Goal: Task Accomplishment & Management: Manage account settings

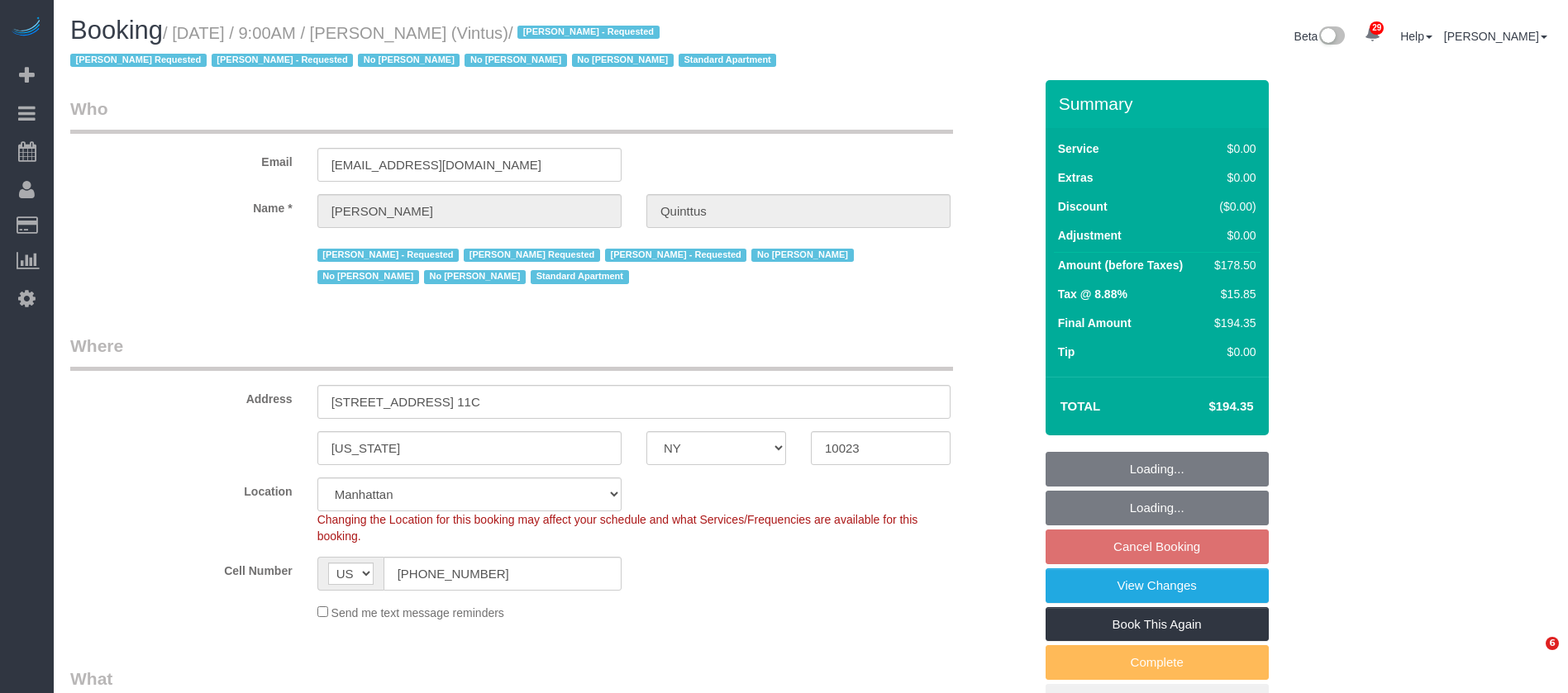
select select "NY"
select select "2"
select select "spot2"
select select "number:57"
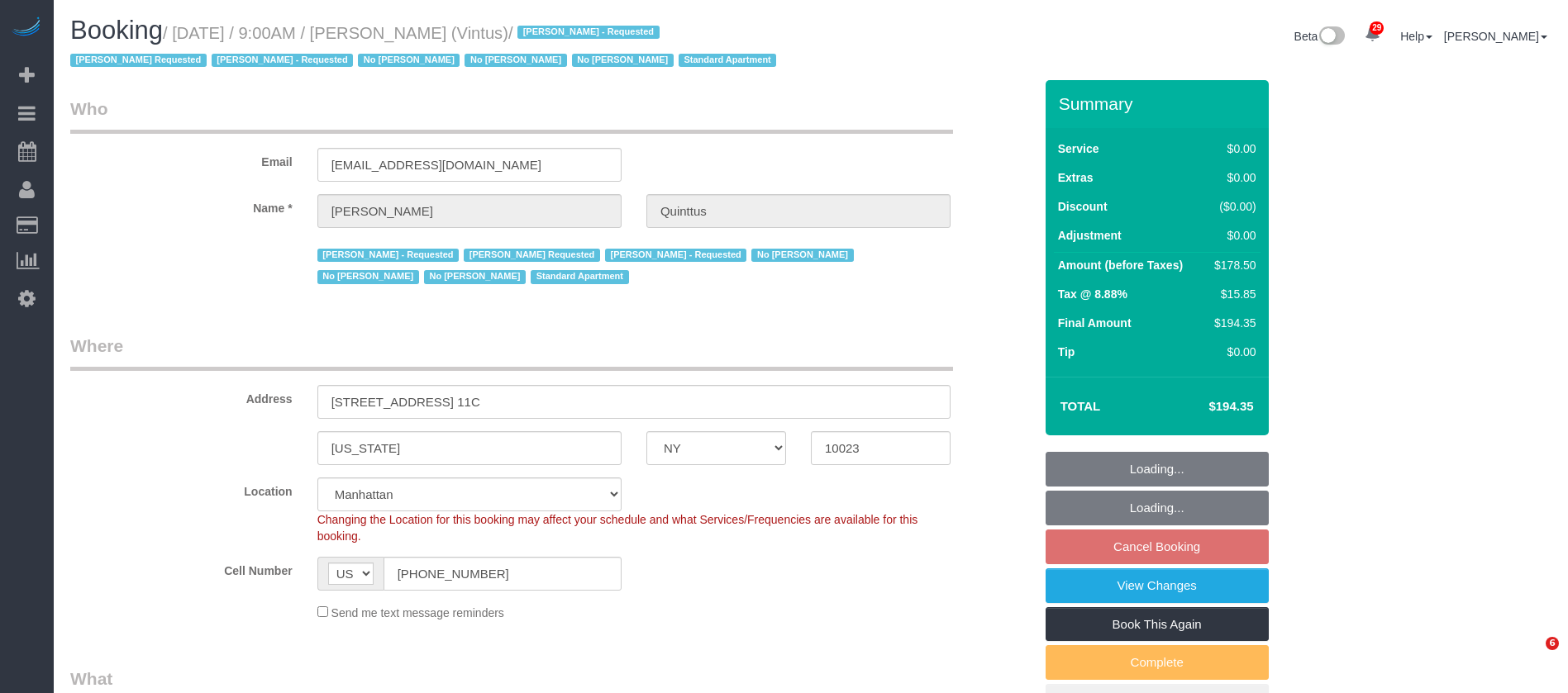
select select "number:75"
select select "number:15"
select select "number:6"
select select "number:21"
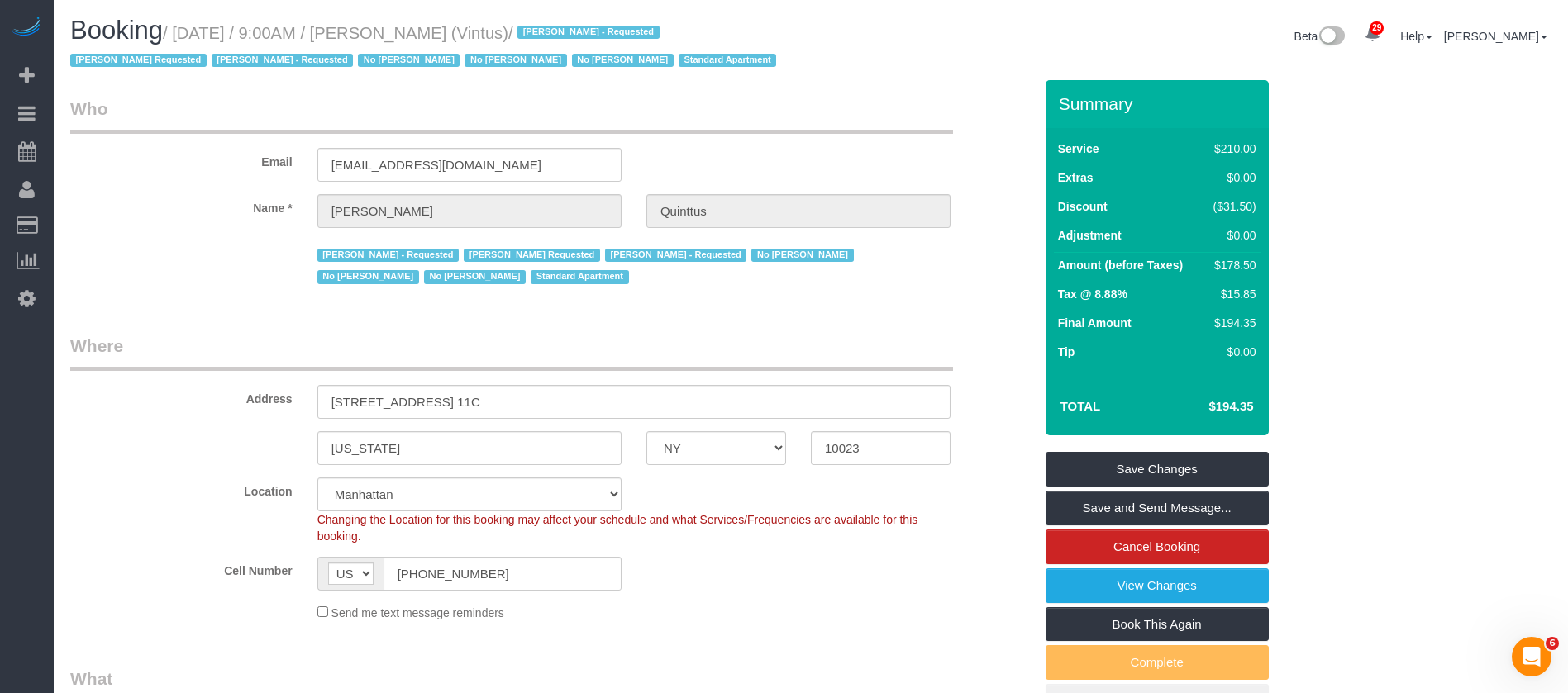
drag, startPoint x: 175, startPoint y: 28, endPoint x: 519, endPoint y: 19, distance: 344.1
click at [519, 19] on h1 "Booking / October 01, 2025 / 9:00AM / Michael Quinttus (Vintus) / Arianny Garci…" at bounding box center [434, 45] width 728 height 56
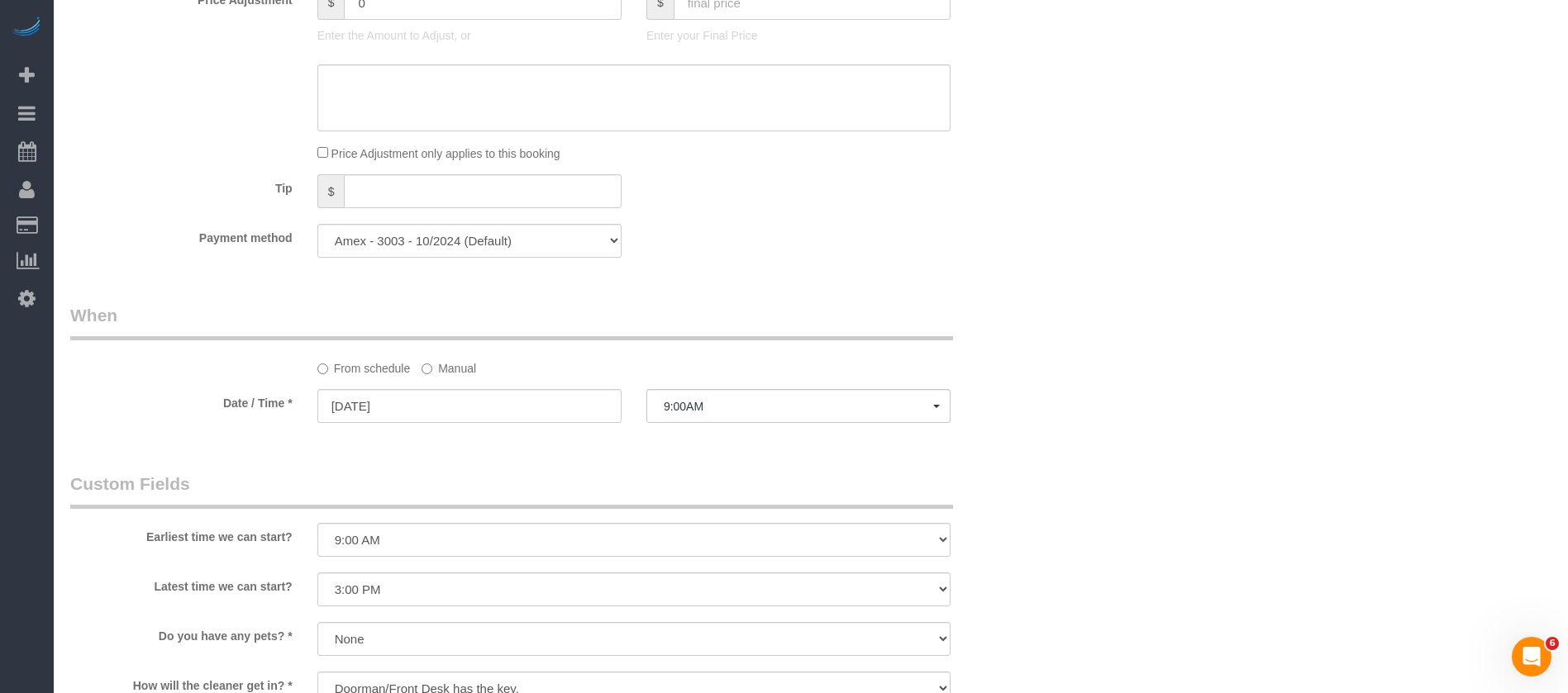
scroll to position [1364, 0]
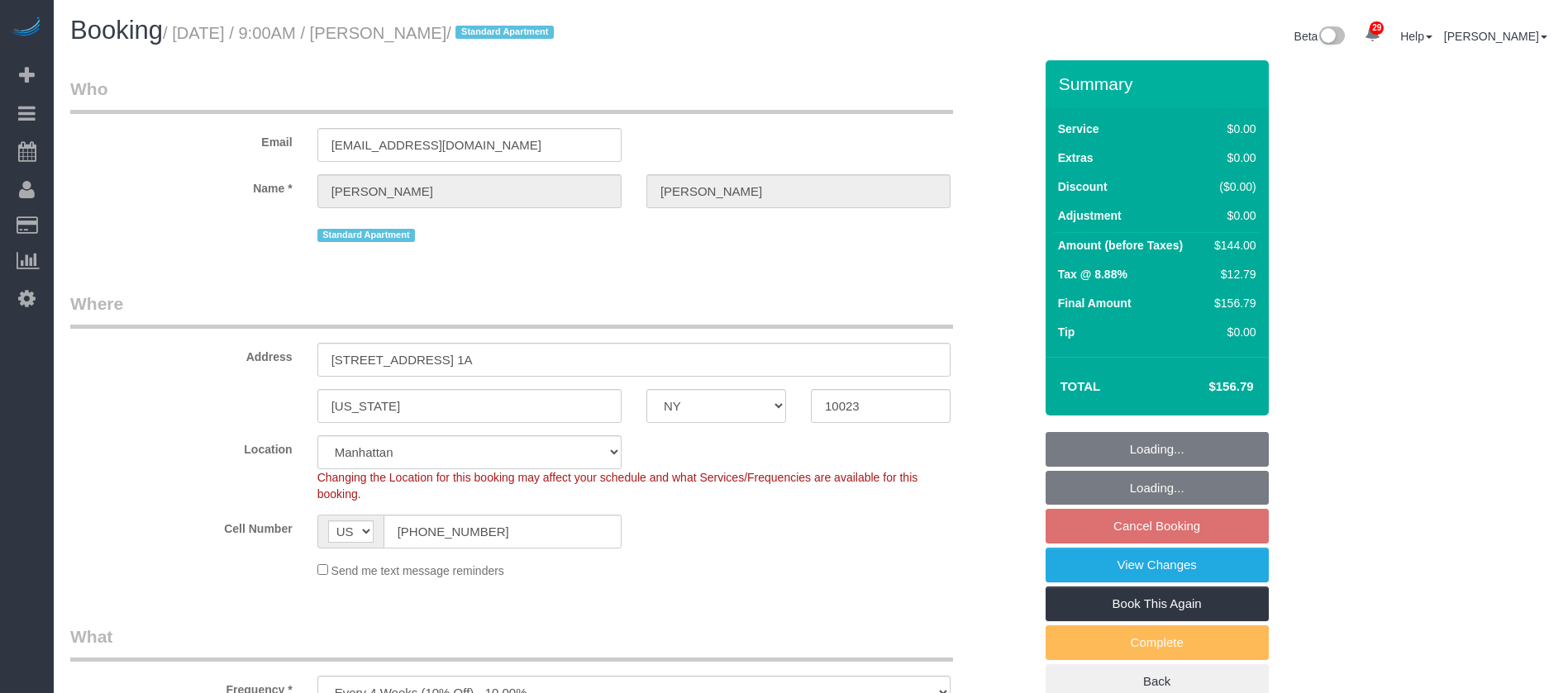
select select "NY"
select select "1"
select select "string:stripe-pm_1M8VeF4VGloSiKo76WoN5Amg"
select select "spot2"
select select "number:89"
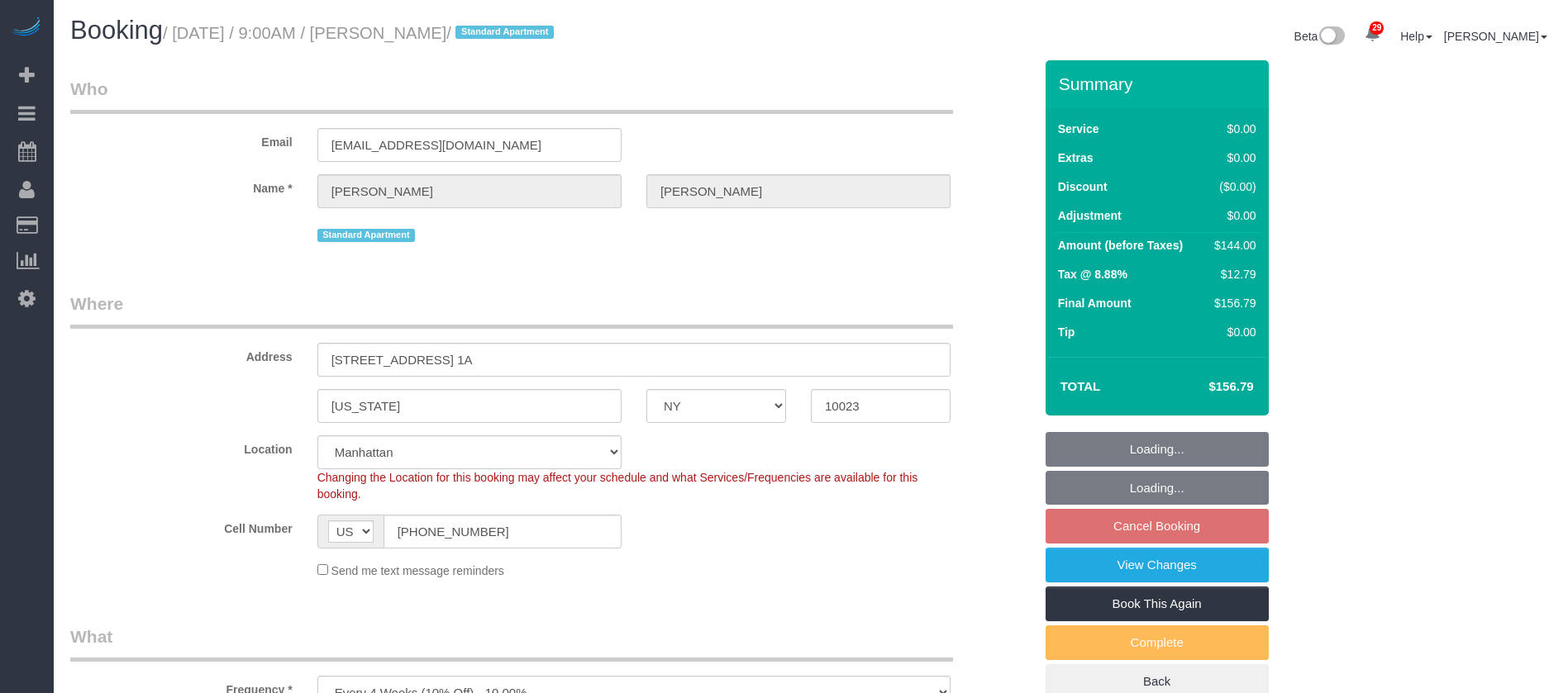
select select "number:90"
select select "number:15"
select select "number:5"
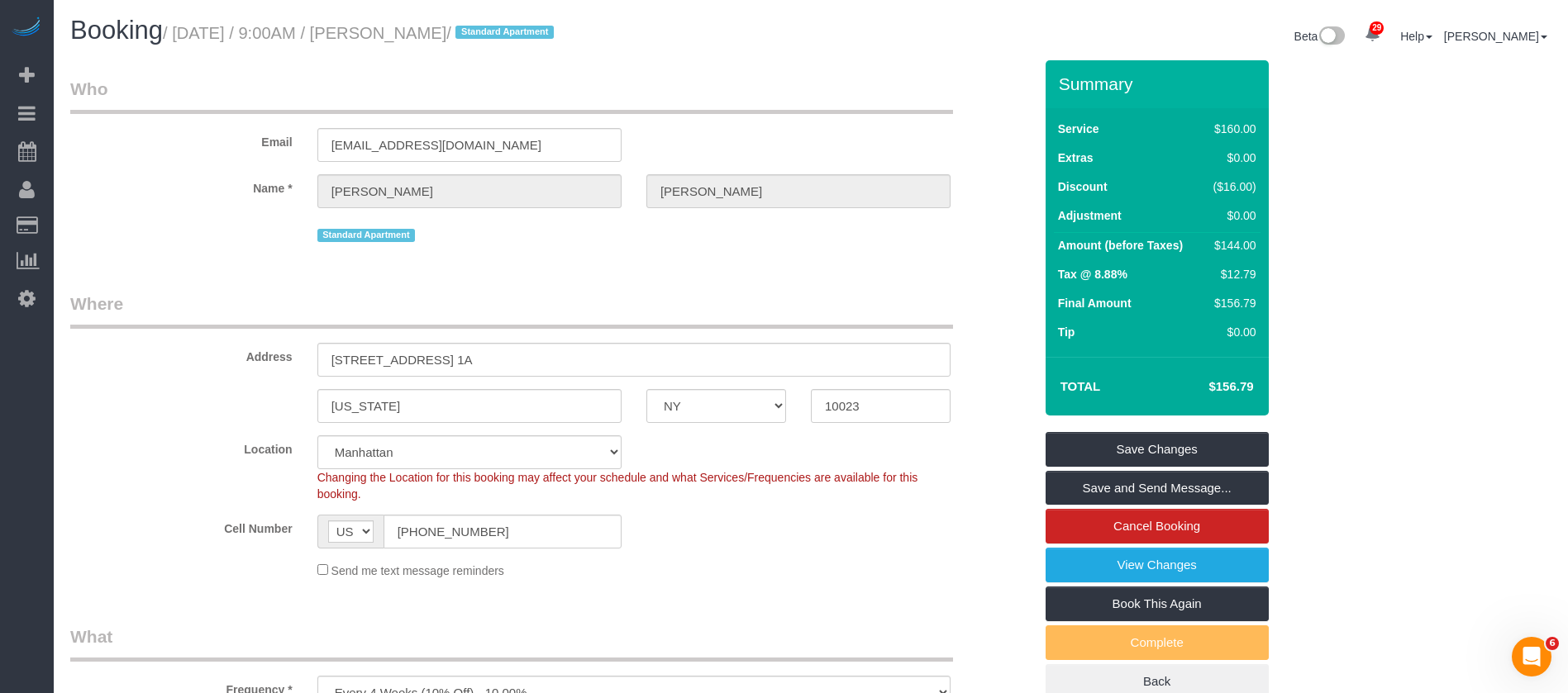
drag, startPoint x: 176, startPoint y: 34, endPoint x: 489, endPoint y: 30, distance: 313.0
click at [489, 30] on small "/ [DATE] / 9:00AM / [PERSON_NAME] / Standard Apartment" at bounding box center [361, 33] width 396 height 18
copy small "[DATE] / 9:00AM / [PERSON_NAME]"
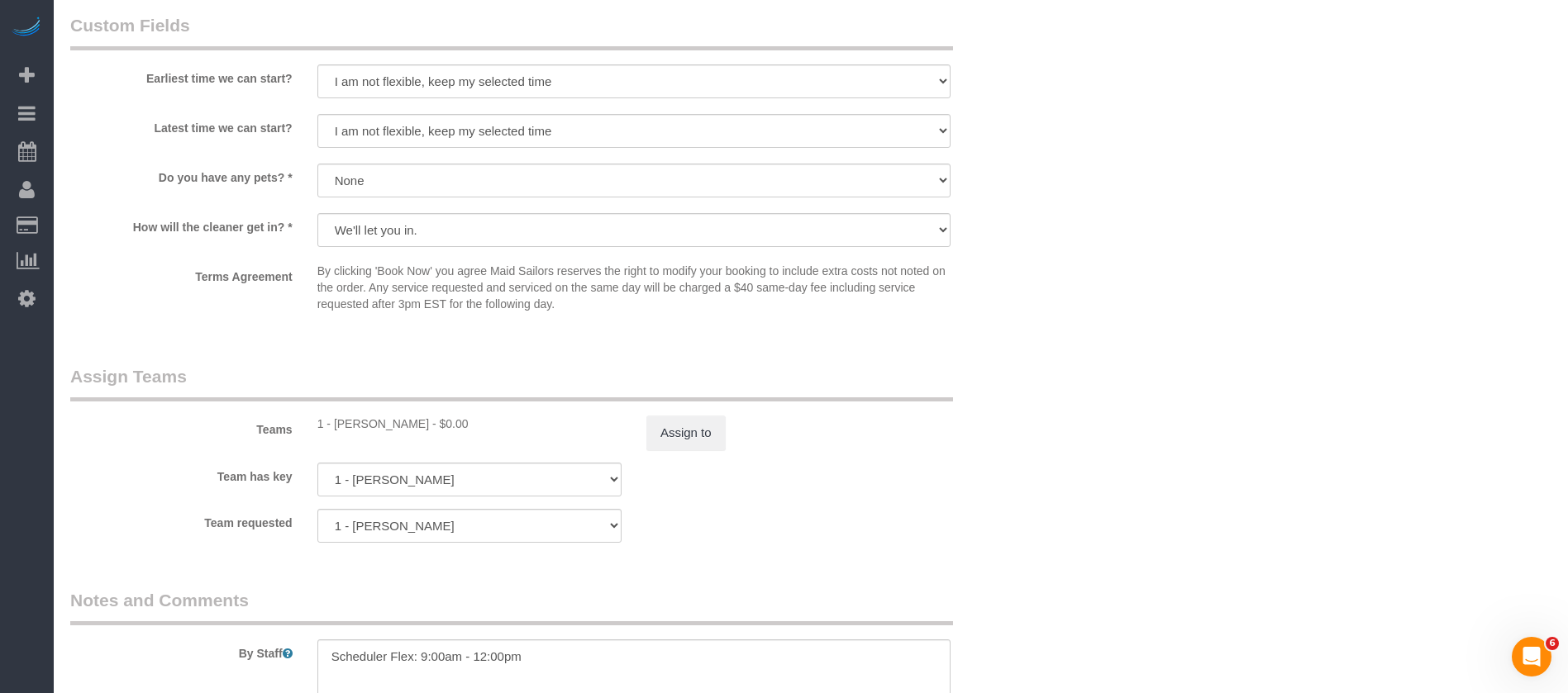
scroll to position [2190, 0]
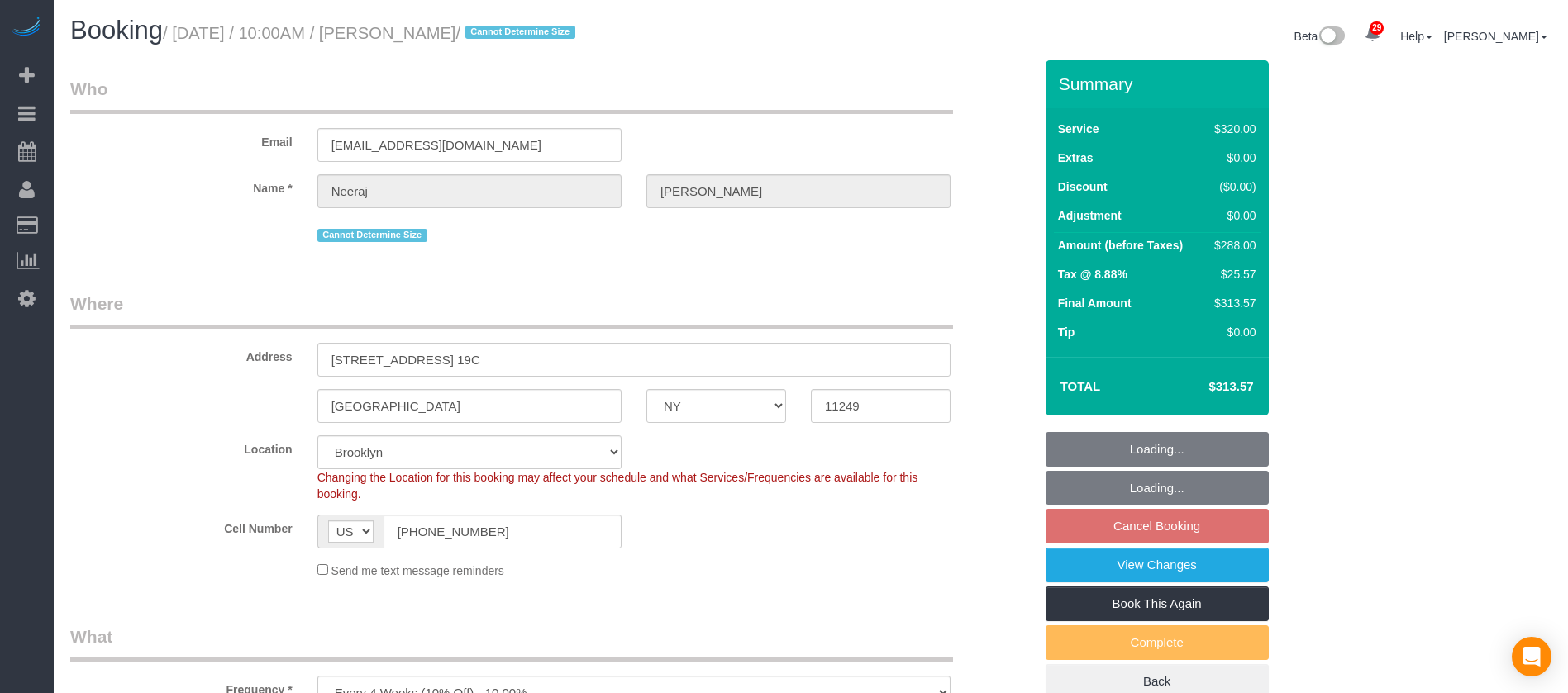
select select "NY"
select select "240"
select select "spot3"
select select "number:89"
select select "number:90"
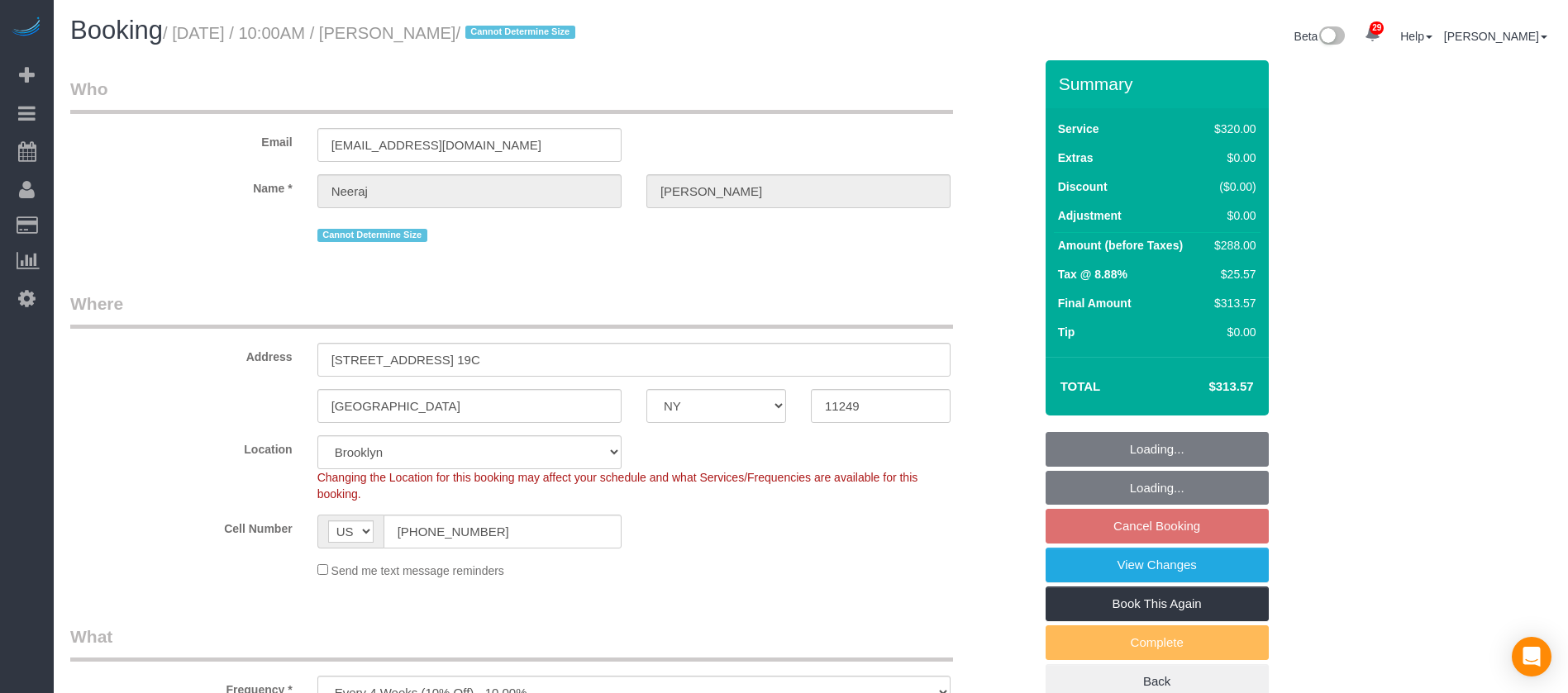
select select "number:15"
select select "number:5"
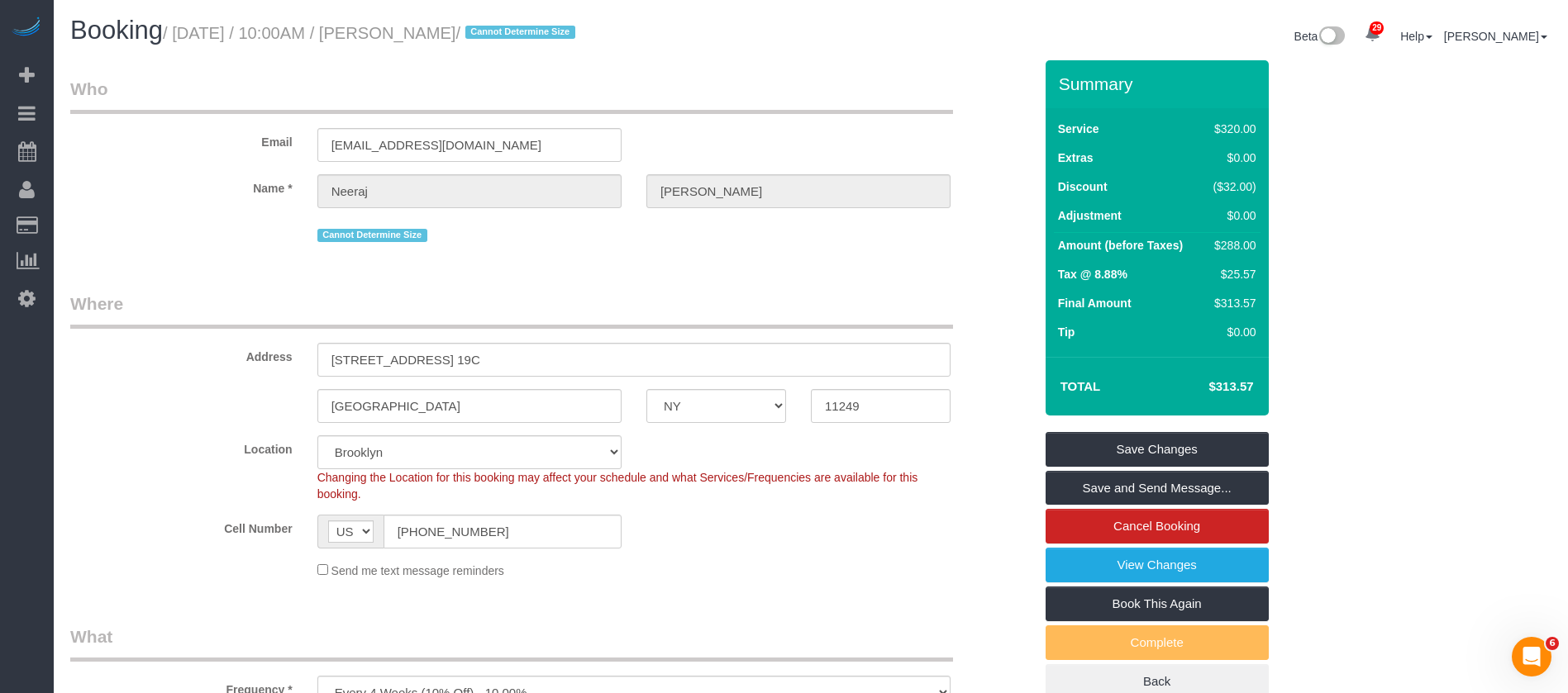
drag, startPoint x: 181, startPoint y: 33, endPoint x: 541, endPoint y: 28, distance: 360.0
click at [541, 28] on small "/ [DATE] / 10:00AM / [PERSON_NAME] / Cannot Determine Size" at bounding box center [372, 33] width 417 height 18
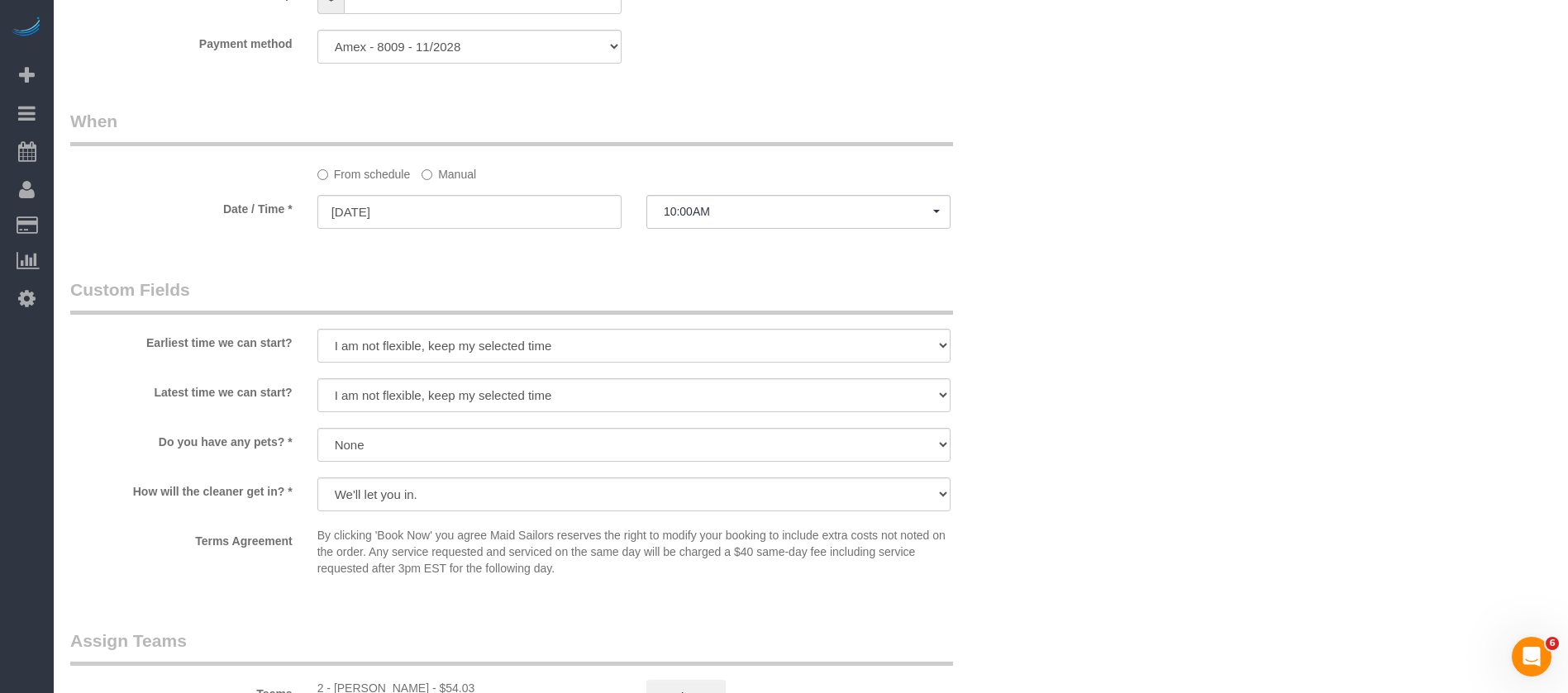
scroll to position [1611, 0]
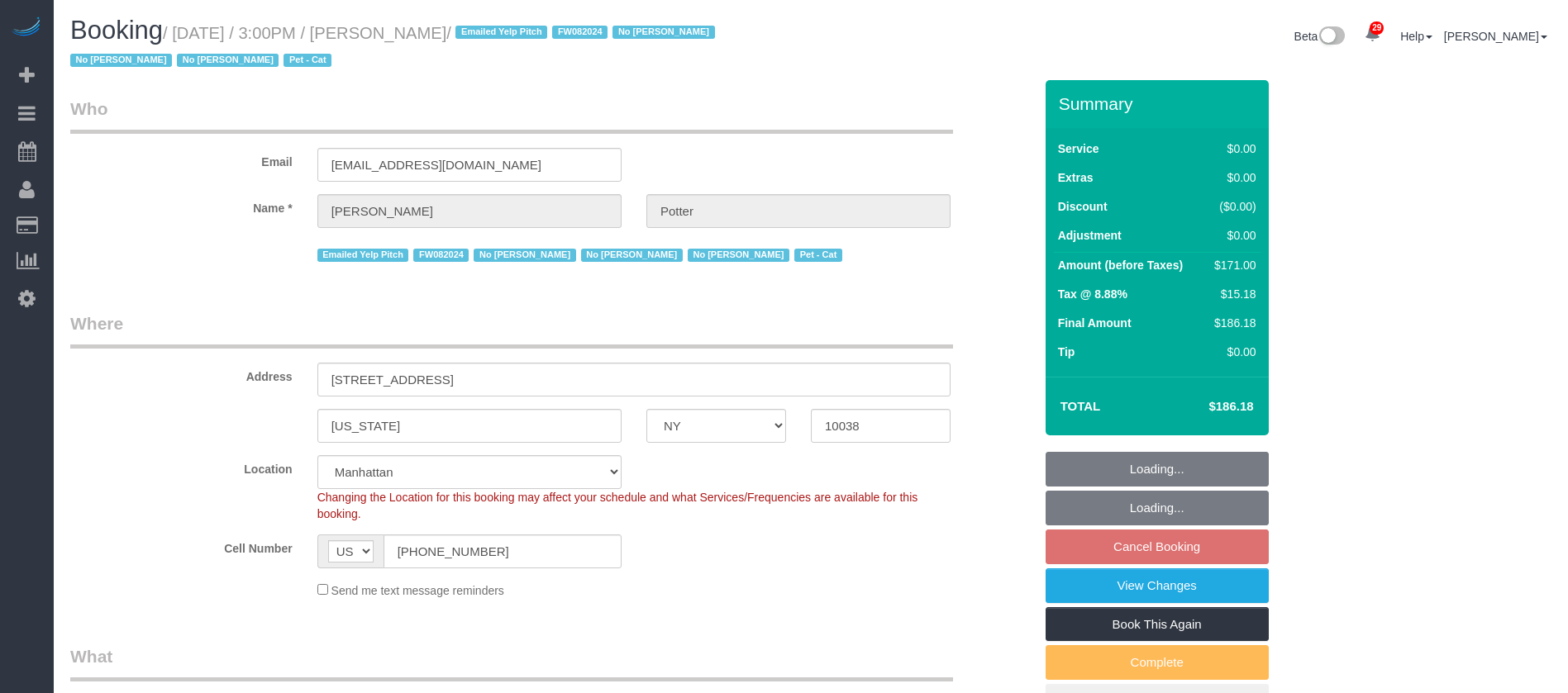
select select "NY"
select select "2"
select select "number:89"
select select "number:90"
select select "number:14"
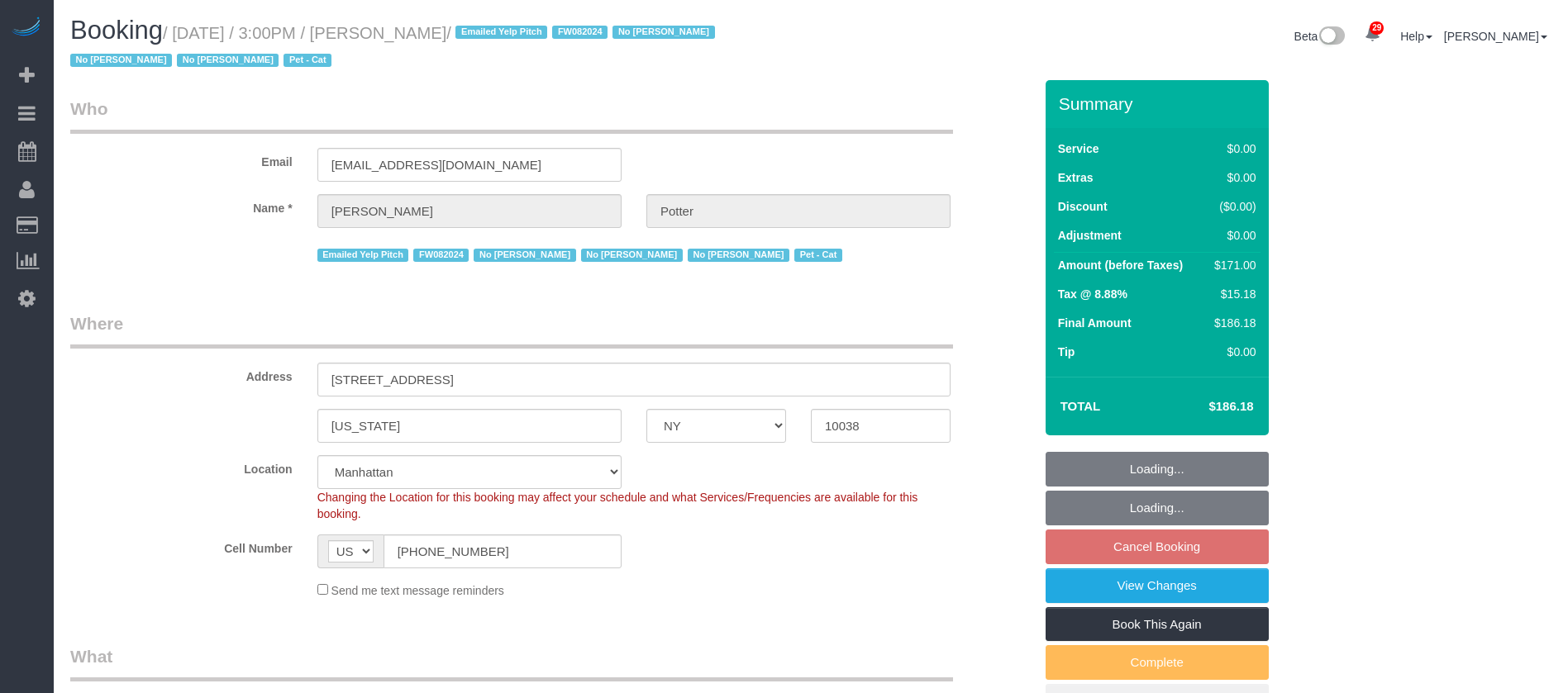
select select "number:5"
select select "spot66"
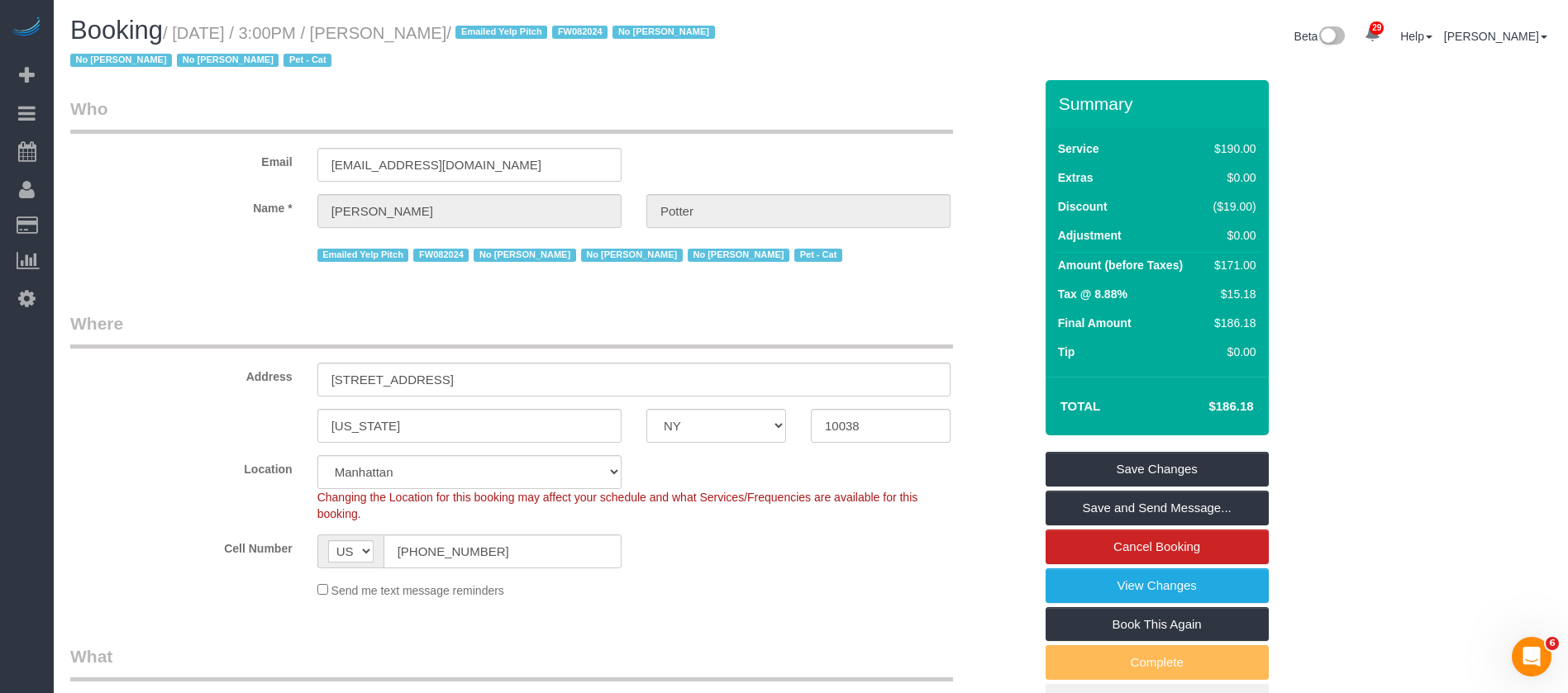
drag, startPoint x: 177, startPoint y: 36, endPoint x: 484, endPoint y: 34, distance: 307.0
click at [484, 34] on small "/ October 01, 2025 / 3:00PM / Anton Potter / Emailed Yelp Pitch FW082024 No Dar…" at bounding box center [394, 48] width 650 height 47
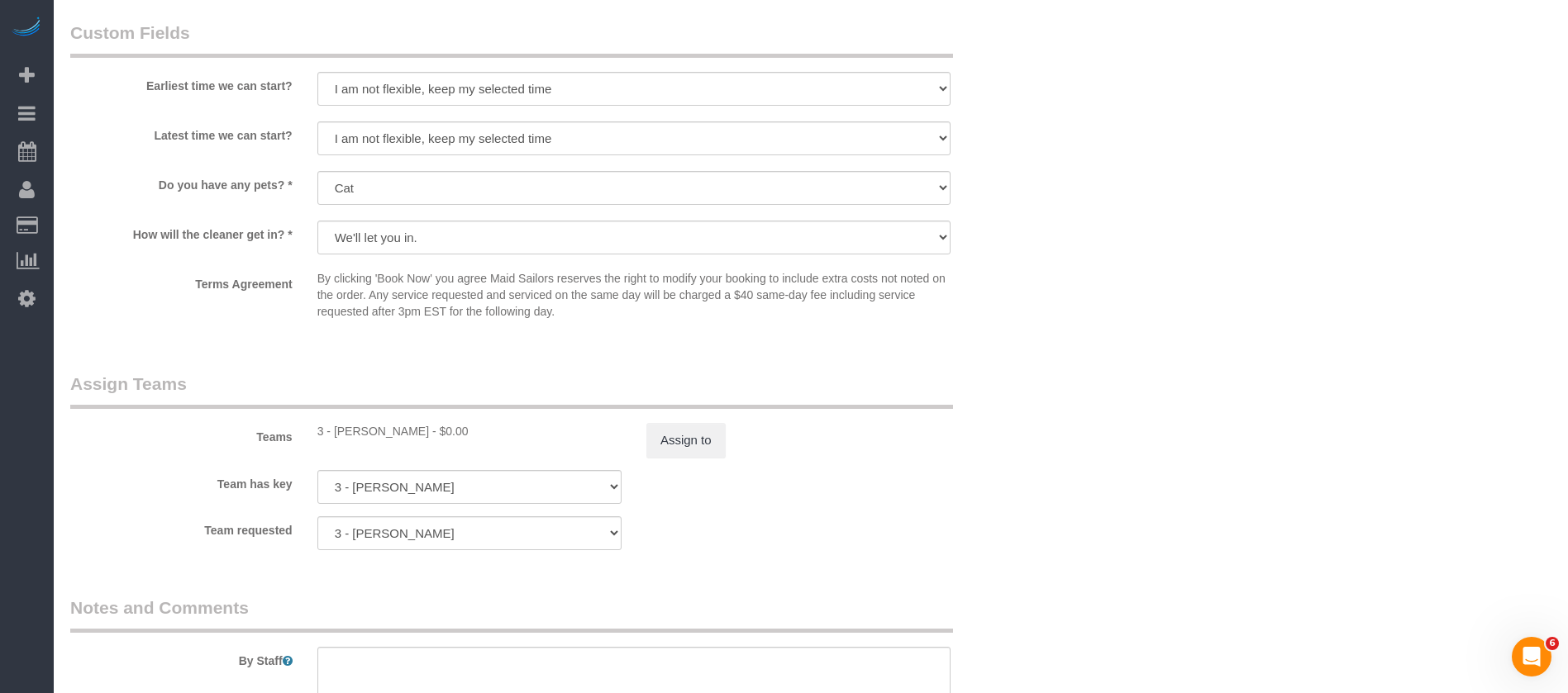
scroll to position [2107, 0]
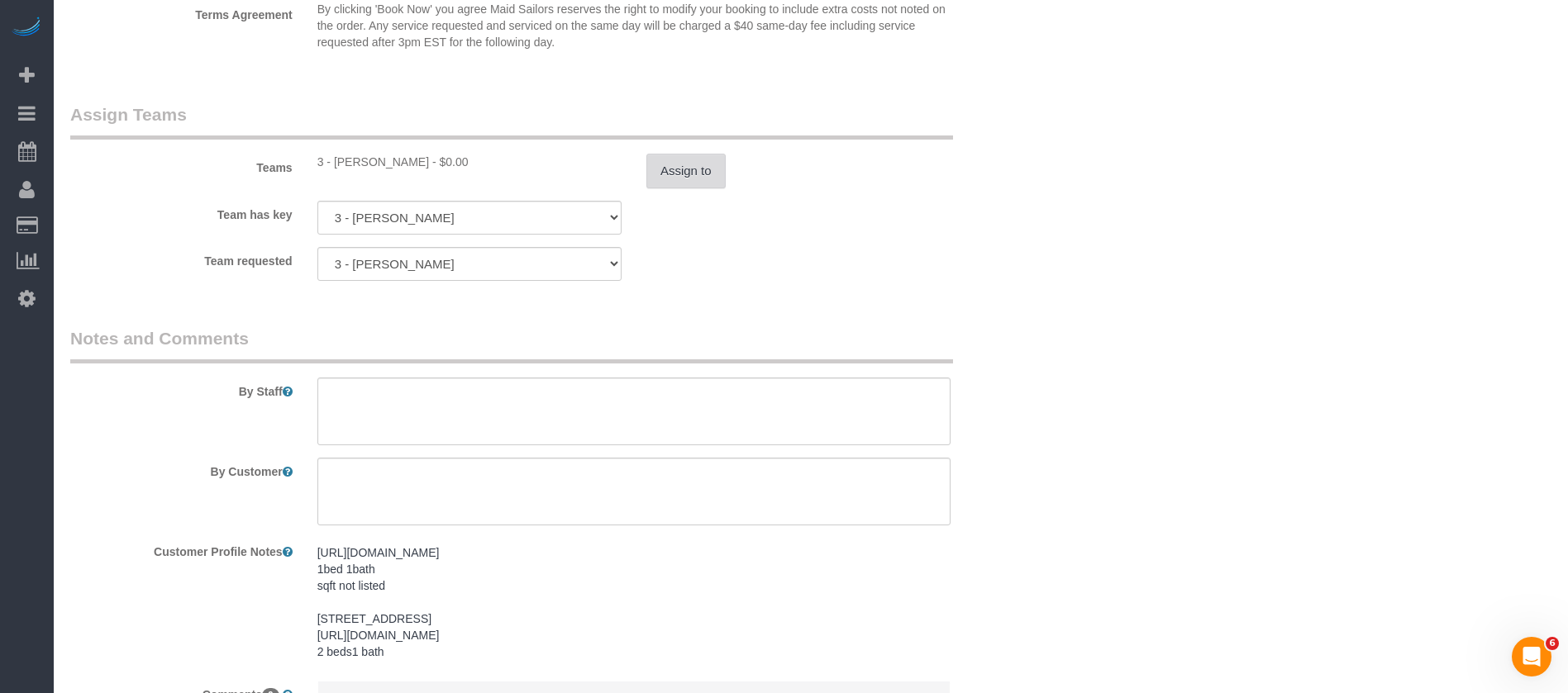
click at [667, 172] on button "Assign to" at bounding box center [686, 171] width 80 height 35
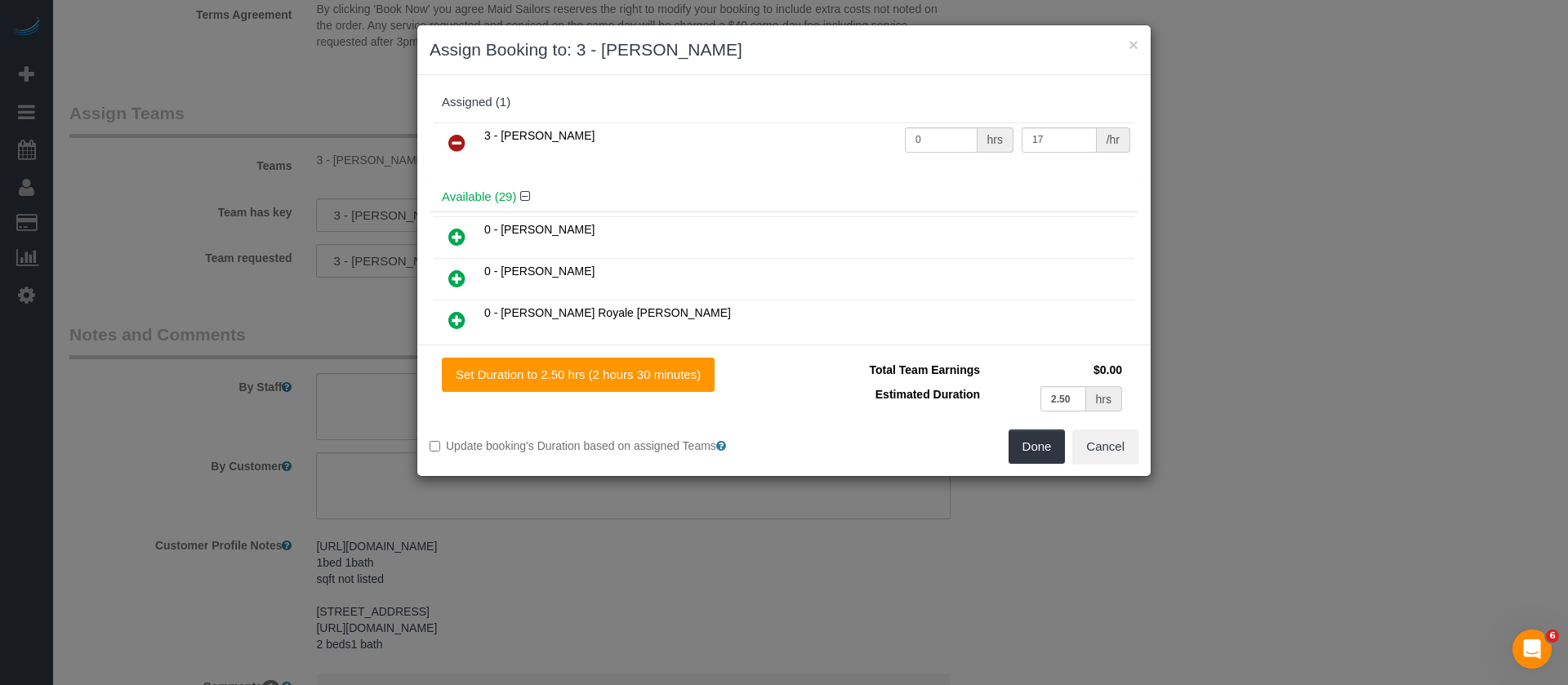
drag, startPoint x: 448, startPoint y: 144, endPoint x: 512, endPoint y: 145, distance: 64.0
click at [450, 142] on icon at bounding box center [456, 143] width 17 height 19
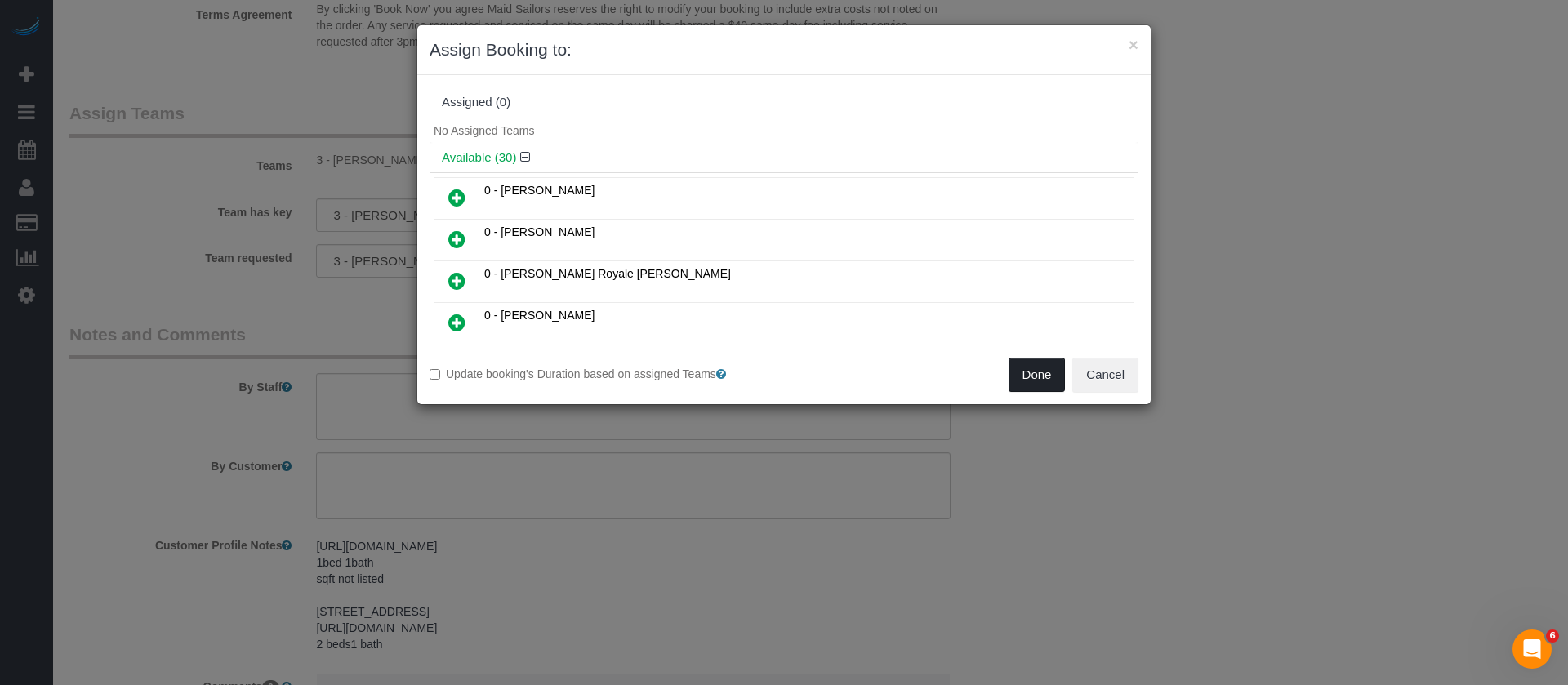
click at [1036, 369] on button "Done" at bounding box center [1037, 375] width 58 height 35
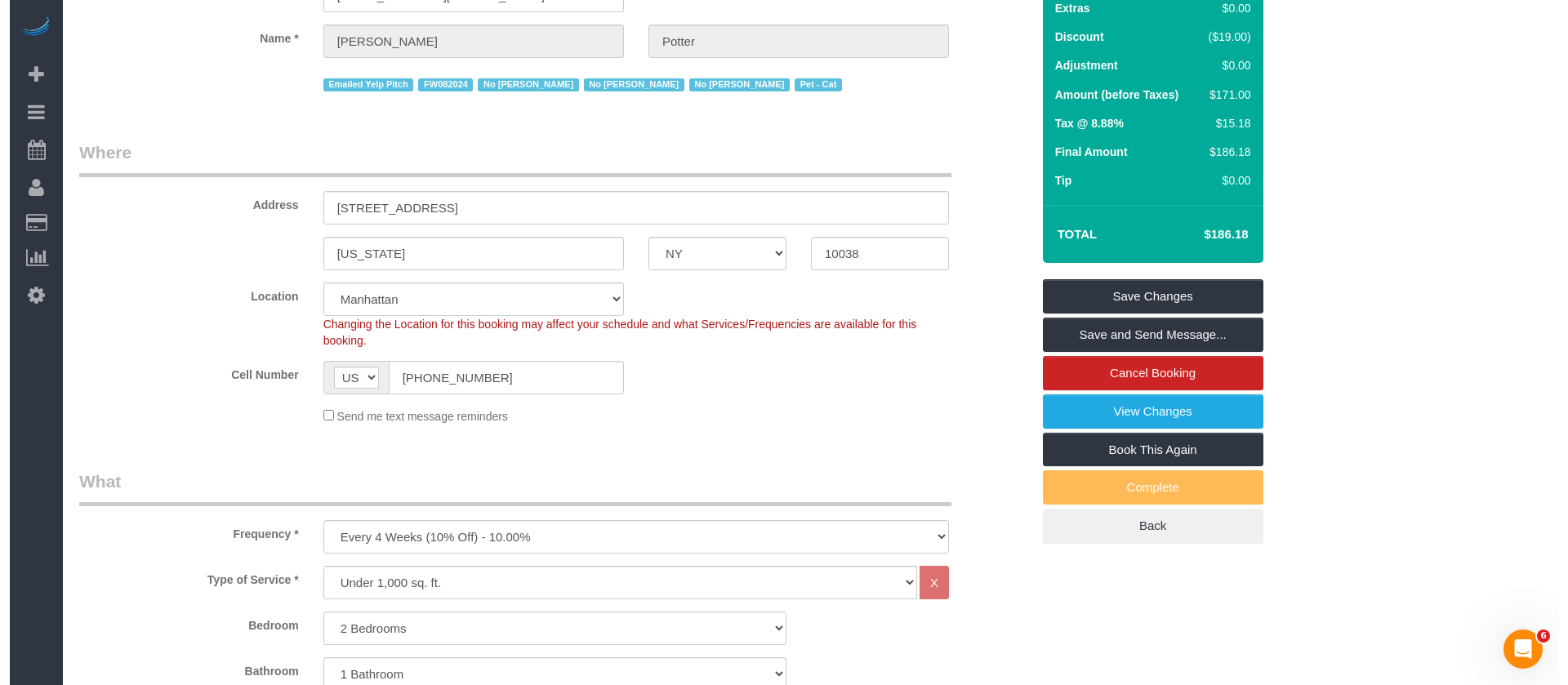
scroll to position [0, 0]
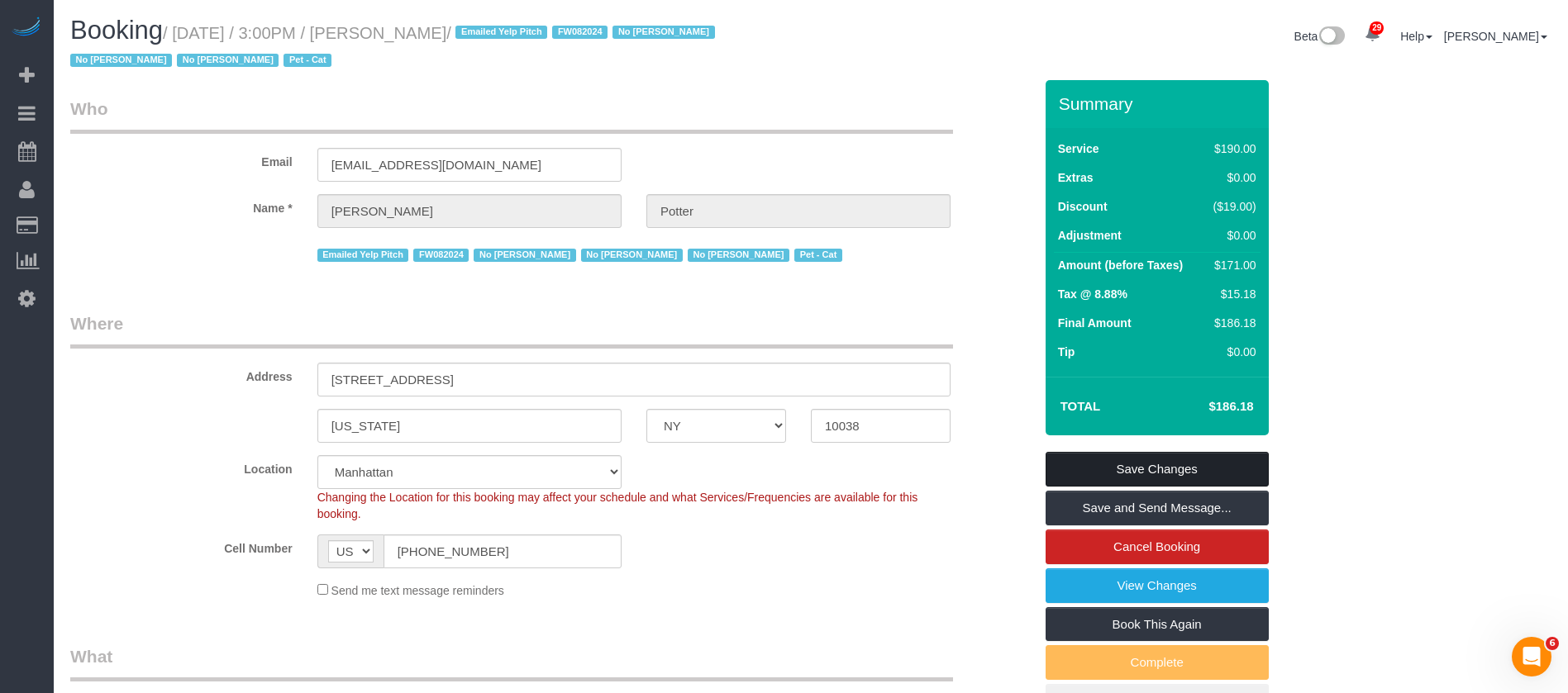
drag, startPoint x: 1165, startPoint y: 465, endPoint x: 1076, endPoint y: 447, distance: 90.8
click at [1165, 464] on link "Save Changes" at bounding box center [1157, 470] width 223 height 35
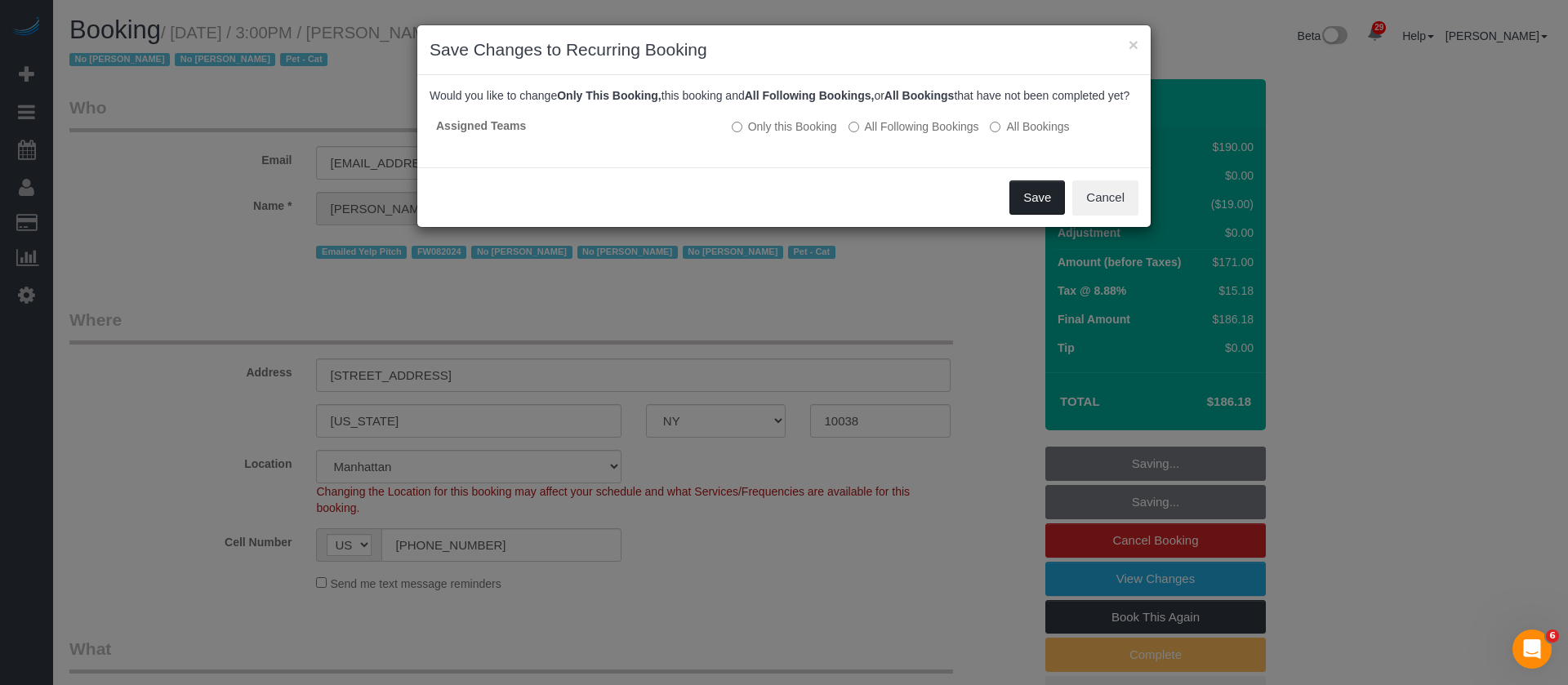
drag, startPoint x: 1026, startPoint y: 206, endPoint x: 920, endPoint y: 204, distance: 106.0
click at [1025, 206] on button "Save" at bounding box center [1037, 198] width 56 height 35
